Goal: Task Accomplishment & Management: Manage account settings

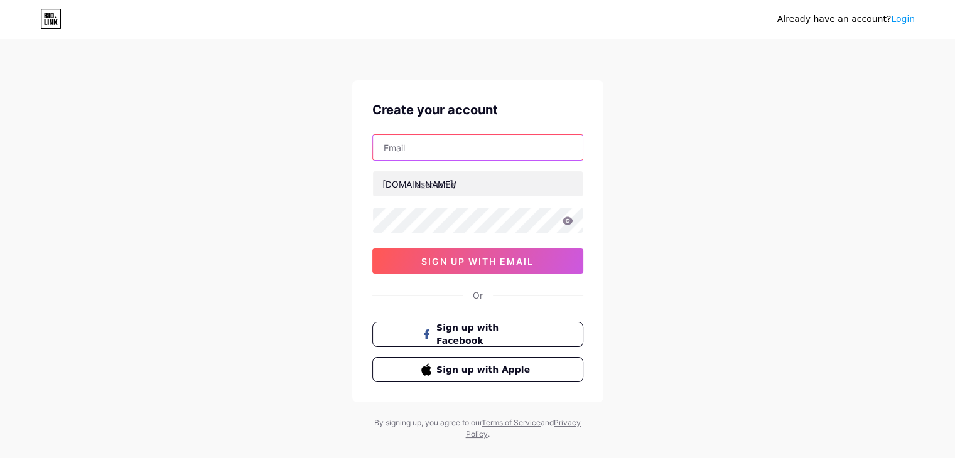
click at [450, 146] on input "text" at bounding box center [478, 147] width 210 height 25
drag, startPoint x: 708, startPoint y: 306, endPoint x: 717, endPoint y: 294, distance: 14.8
click at [708, 306] on div "Already have an account? Login Create your account [DOMAIN_NAME]/ sign up with …" at bounding box center [477, 240] width 955 height 480
click at [907, 20] on link "Login" at bounding box center [903, 19] width 24 height 10
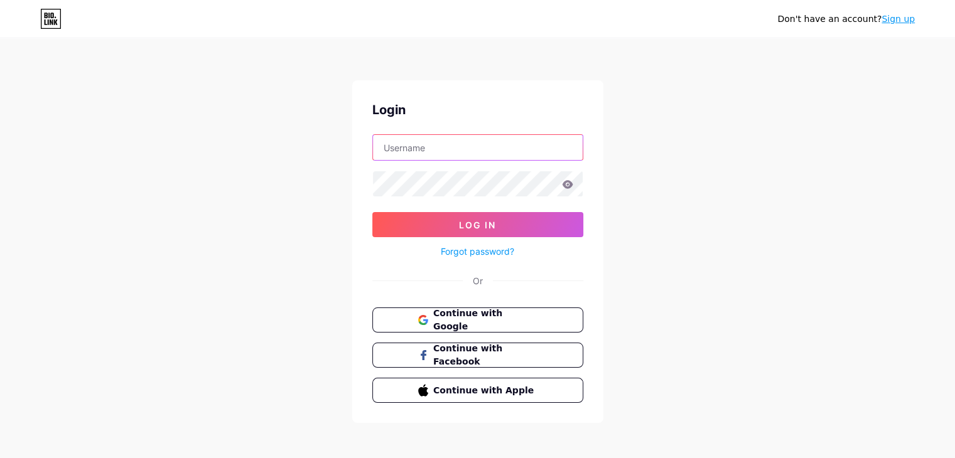
type input "[EMAIL_ADDRESS][DOMAIN_NAME]"
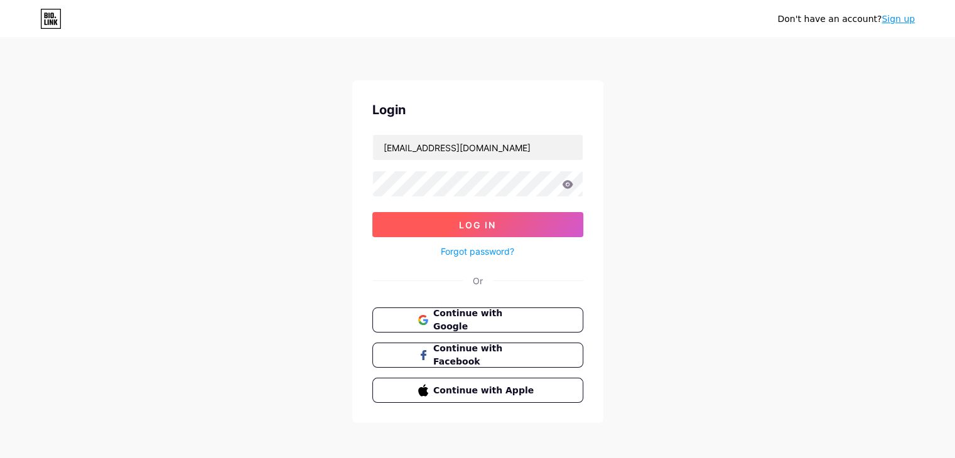
click at [483, 220] on span "Log In" at bounding box center [477, 225] width 37 height 11
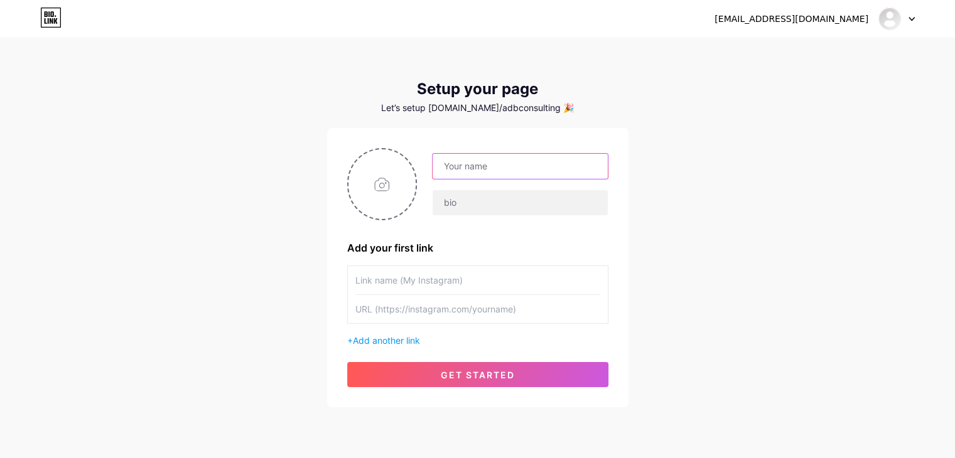
click at [461, 169] on input "text" at bounding box center [519, 166] width 174 height 25
type input "ADB Consulting"
click at [482, 204] on input "text" at bounding box center [519, 202] width 174 height 25
type input "ADBC CRO, based in [US_STATE], [GEOGRAPHIC_DATA], offers clinical research, pro…"
click at [390, 186] on input "file" at bounding box center [382, 184] width 68 height 70
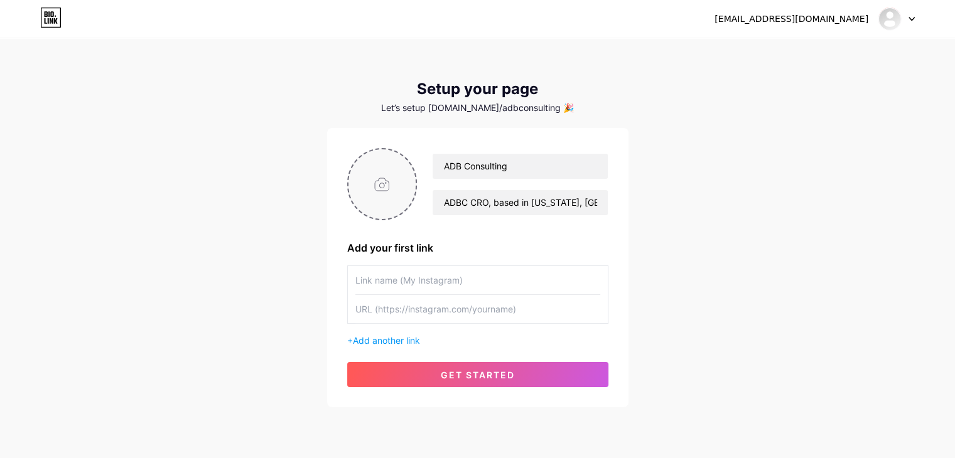
type input "C:\fakepath\Untitled design (32).png"
click at [382, 272] on input "text" at bounding box center [477, 280] width 245 height 28
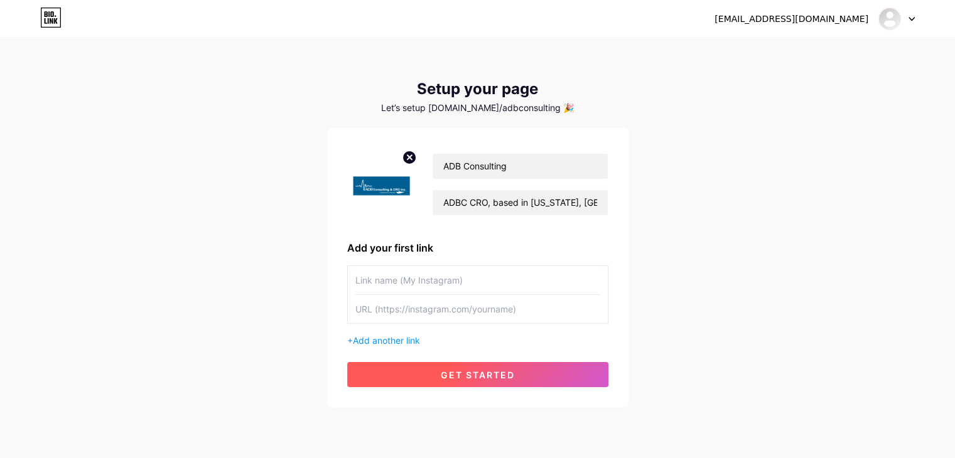
click at [468, 378] on span "get started" at bounding box center [478, 375] width 74 height 11
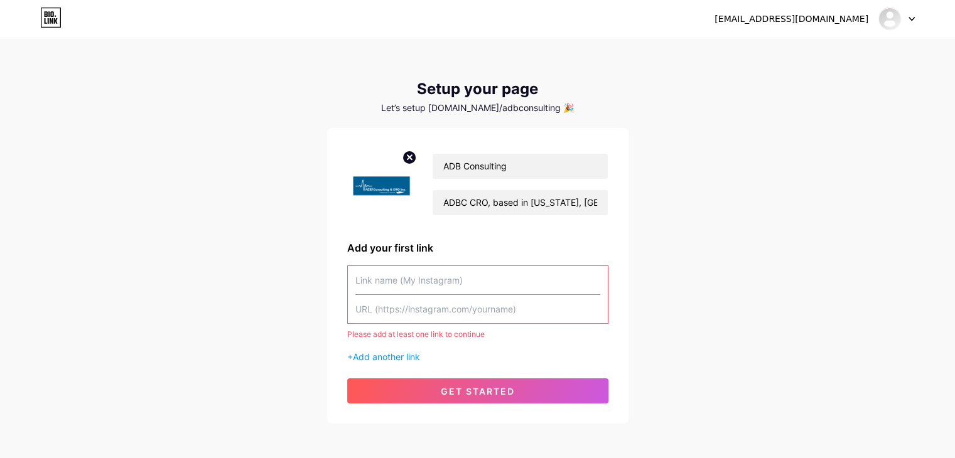
click at [397, 308] on input "text" at bounding box center [477, 309] width 245 height 28
paste input "[URL][DOMAIN_NAME]"
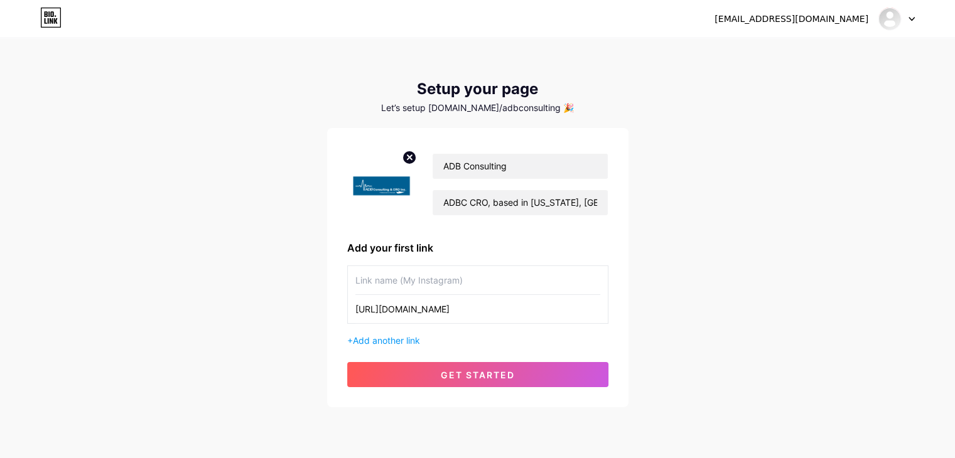
type input "[URL][DOMAIN_NAME]"
click at [405, 283] on input "text" at bounding box center [477, 280] width 245 height 28
type input "Linkedin"
click at [379, 345] on div "+ Add another link" at bounding box center [477, 340] width 261 height 13
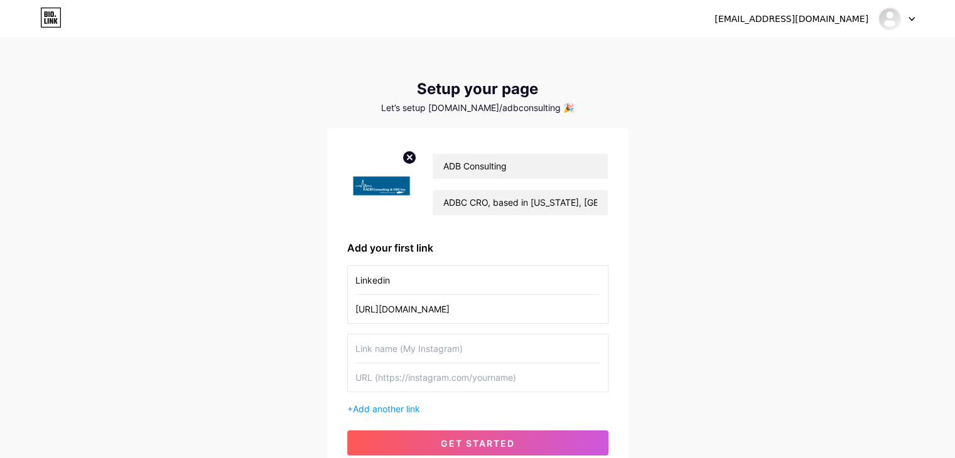
click at [402, 370] on input "text" at bounding box center [477, 377] width 245 height 28
paste input "[URL][DOMAIN_NAME]"
type input "[URL][DOMAIN_NAME]"
click at [405, 355] on input "text" at bounding box center [477, 348] width 245 height 28
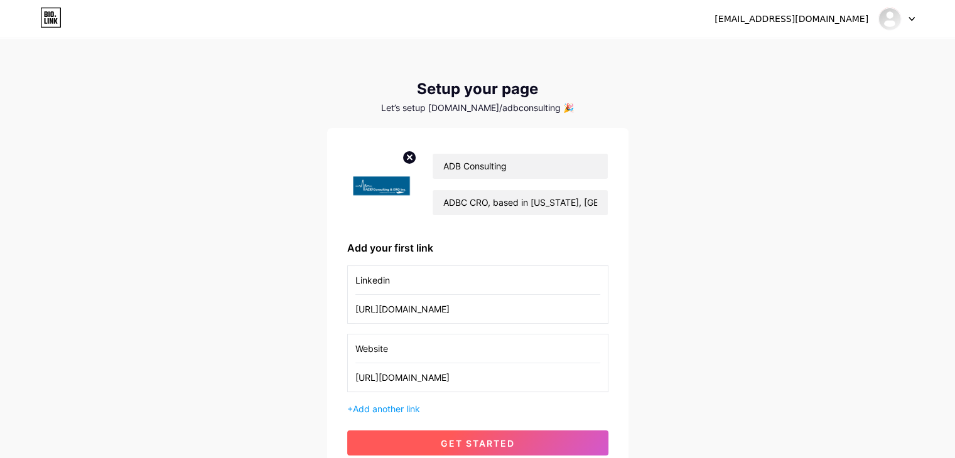
type input "Website"
click at [482, 438] on span "get started" at bounding box center [478, 443] width 74 height 11
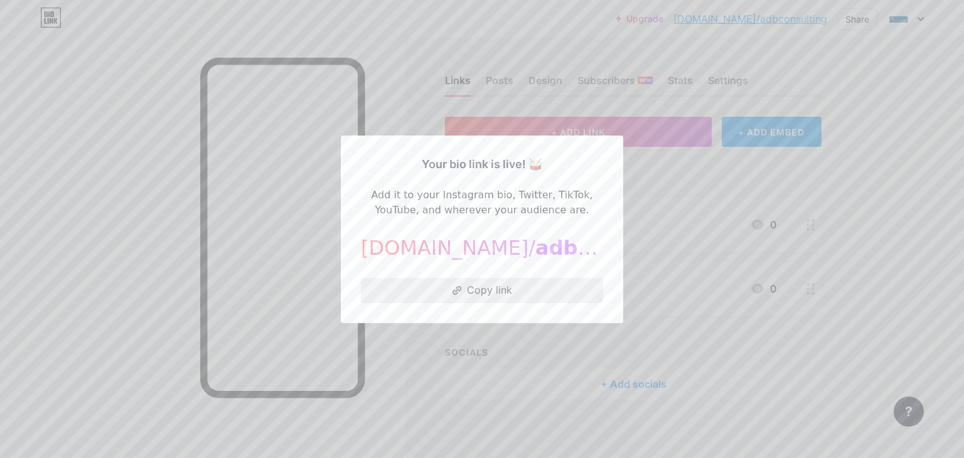
click at [506, 291] on button "Copy link" at bounding box center [482, 290] width 242 height 25
click at [397, 99] on div at bounding box center [482, 229] width 964 height 458
